Goal: Information Seeking & Learning: Learn about a topic

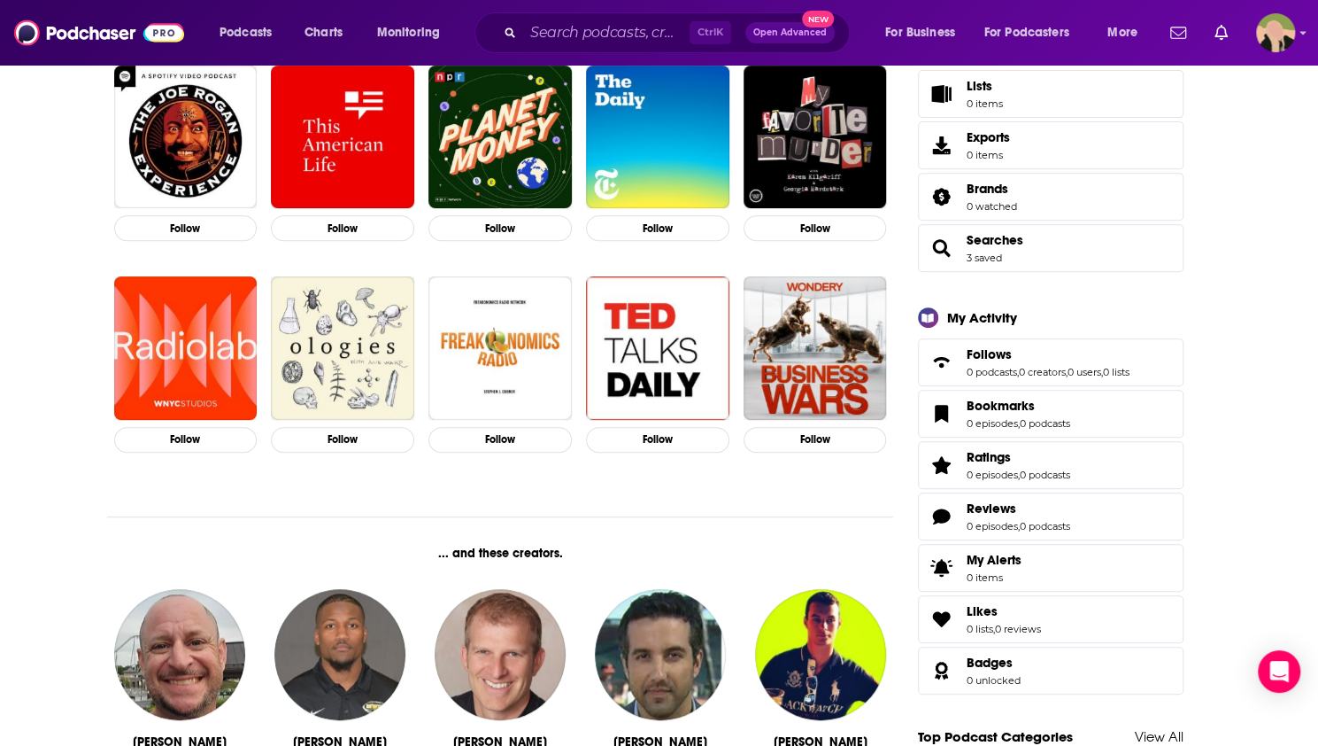
scroll to position [346, 0]
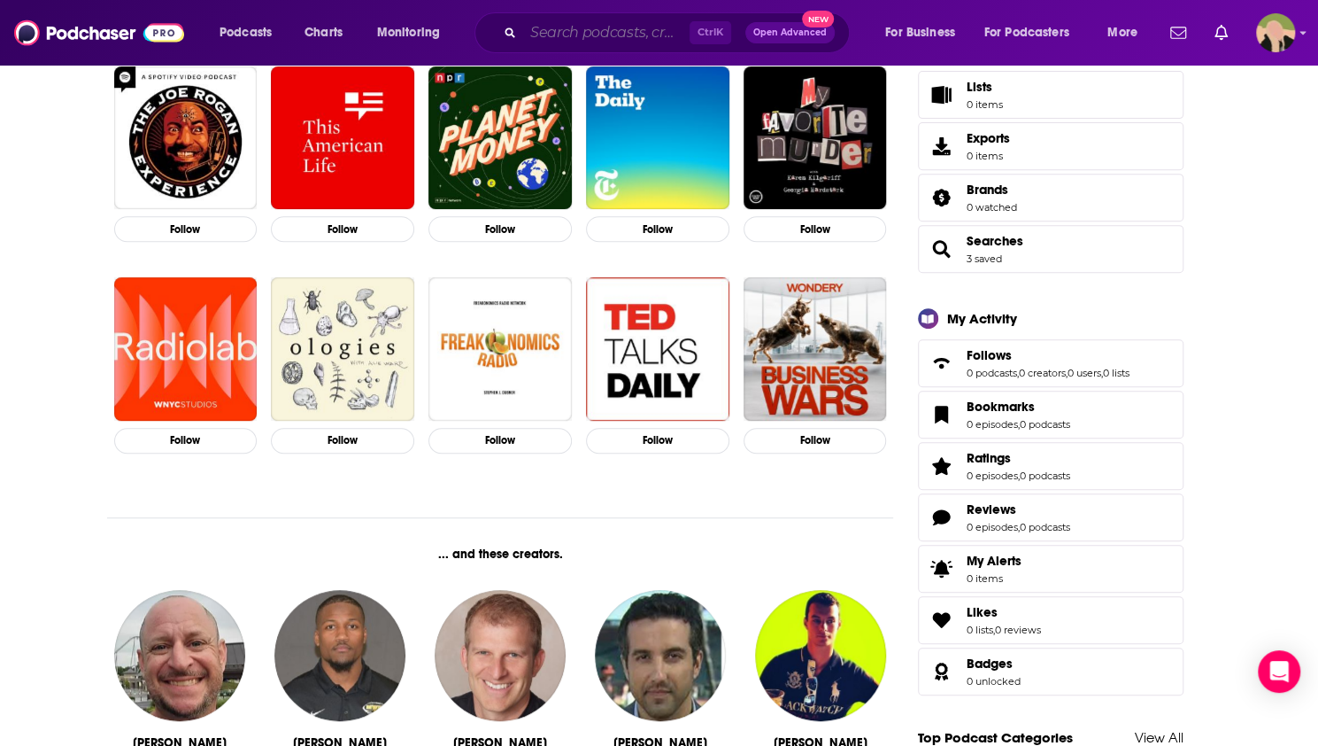
click at [609, 35] on input "Search podcasts, credits, & more..." at bounding box center [606, 33] width 166 height 28
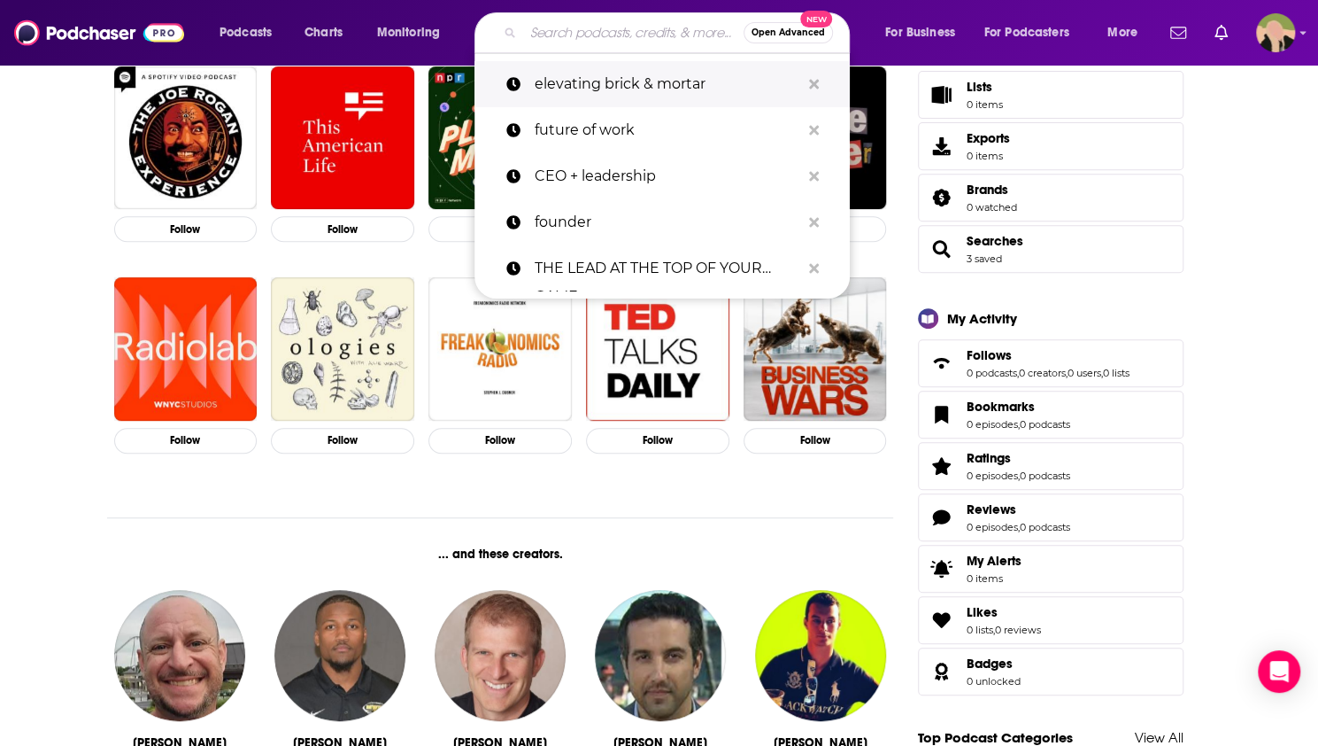
click at [606, 70] on p "elevating brick & mortar" at bounding box center [668, 84] width 266 height 46
type input "elevating brick & mortar"
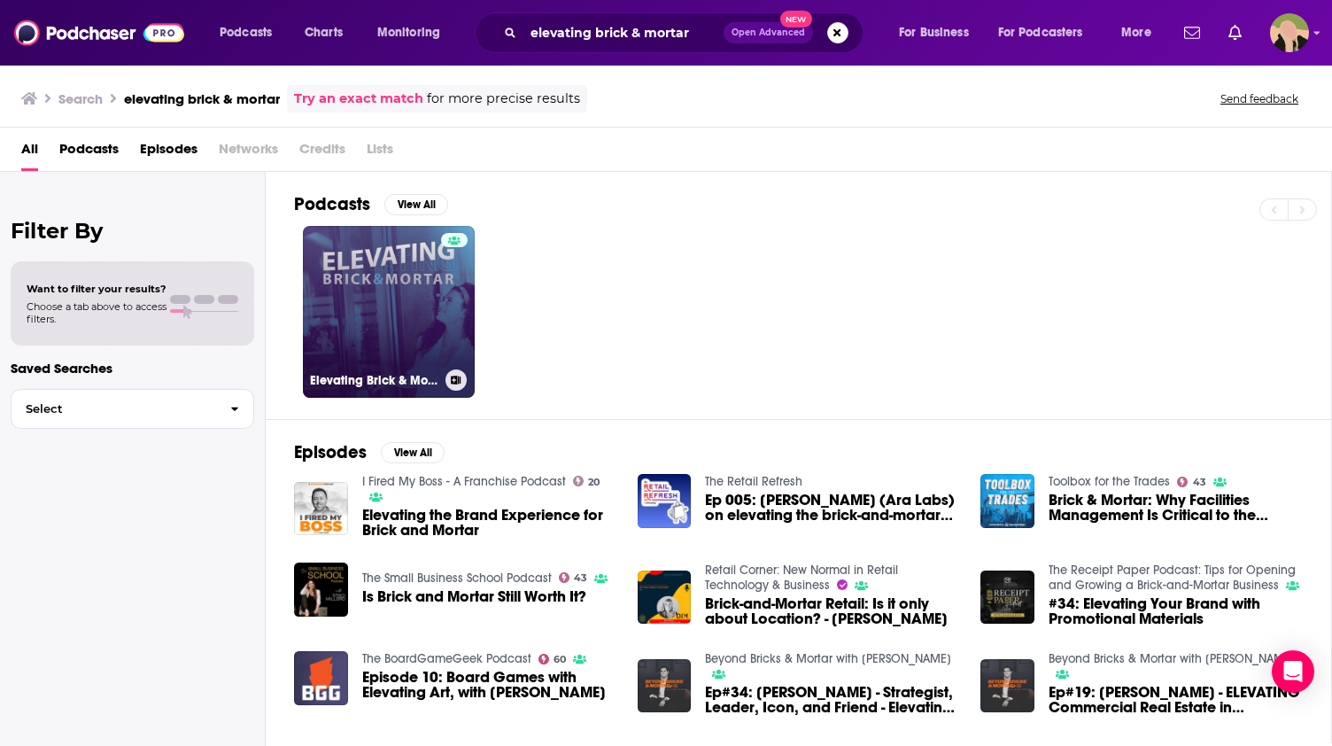
click at [332, 280] on link "Elevating Brick & Mortar" at bounding box center [389, 312] width 172 height 172
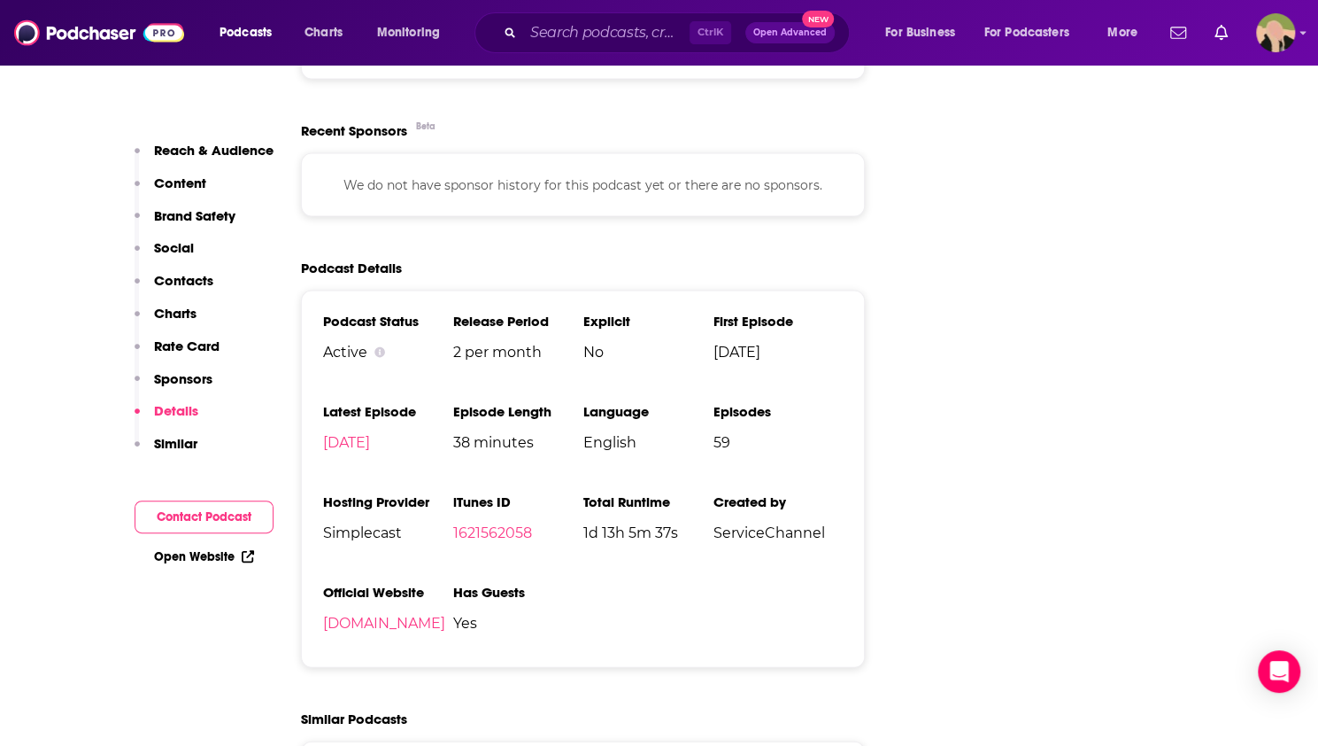
scroll to position [2038, 0]
